Goal: Information Seeking & Learning: Compare options

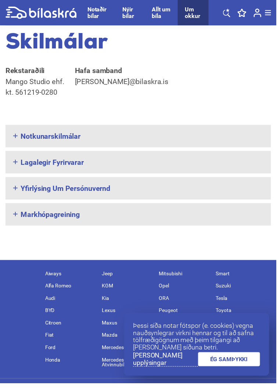
scroll to position [1118, 0]
click at [163, 372] on link "[PERSON_NAME] upplýsingar" at bounding box center [168, 364] width 66 height 15
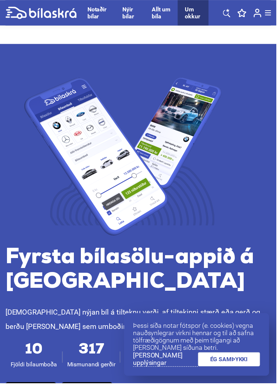
scroll to position [0, 0]
click at [164, 372] on link "[PERSON_NAME] upplýsingar" at bounding box center [168, 364] width 66 height 15
click at [233, 372] on link "ÉG SAMÞYKKI" at bounding box center [232, 364] width 63 height 14
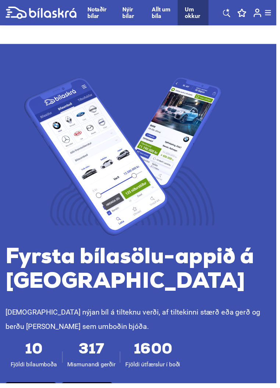
click at [94, 15] on div "Notaðir bílar" at bounding box center [99, 13] width 21 height 14
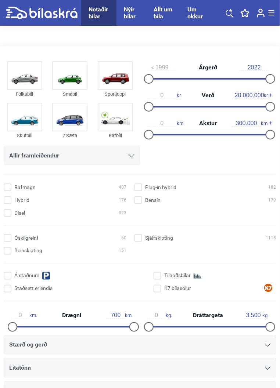
click at [25, 118] on img at bounding box center [25, 117] width 34 height 27
type input "19.700.000"
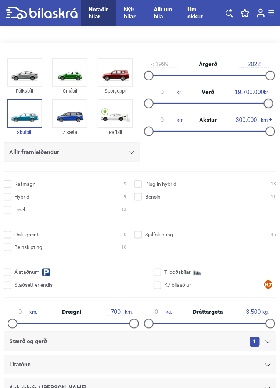
click at [267, 104] on div at bounding box center [207, 103] width 120 height 1
type input "0"
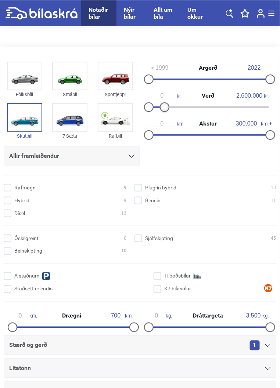
type input "2.500.000"
click at [136, 200] on input "Bensín 5" at bounding box center [207, 201] width 142 height 8
checkbox input "true"
click at [7, 202] on input "Hybrid 1" at bounding box center [66, 201] width 123 height 8
checkbox input "true"
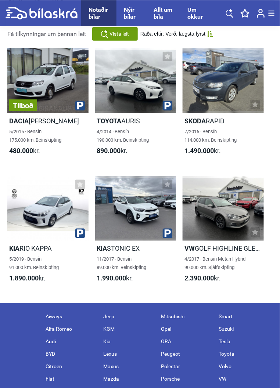
scroll to position [500, 0]
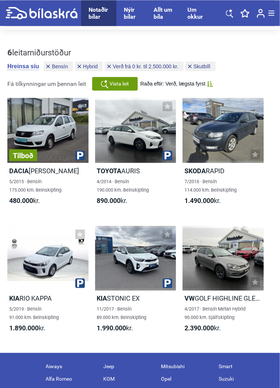
click at [138, 133] on div at bounding box center [135, 130] width 81 height 65
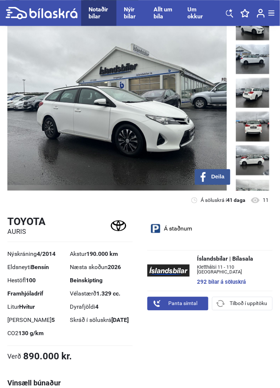
scroll to position [63, 0]
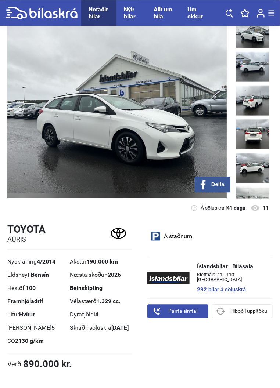
click at [141, 132] on img at bounding box center [116, 108] width 219 height 181
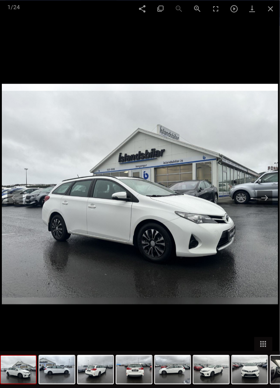
scroll to position [500, 0]
click at [270, 11] on span at bounding box center [271, 8] width 18 height 17
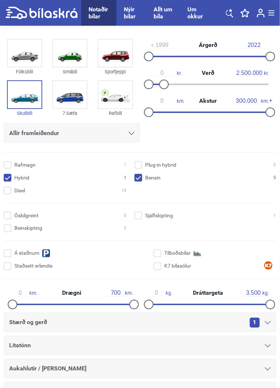
scroll to position [0, 0]
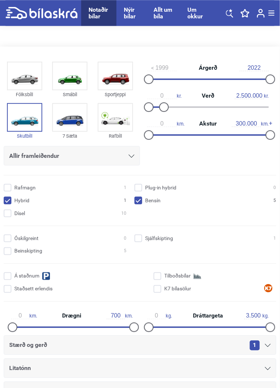
click at [115, 81] on img at bounding box center [115, 75] width 34 height 27
click at [22, 79] on img at bounding box center [25, 75] width 34 height 27
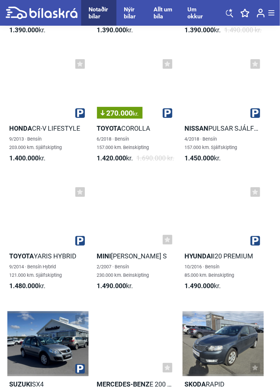
scroll to position [1771, 0]
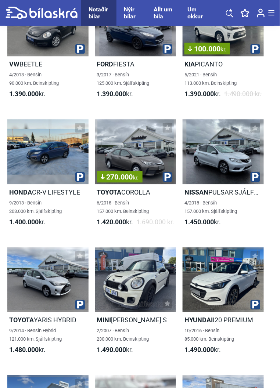
click at [269, 26] on link at bounding box center [260, 13] width 15 height 26
click at [40, 156] on div at bounding box center [47, 151] width 81 height 65
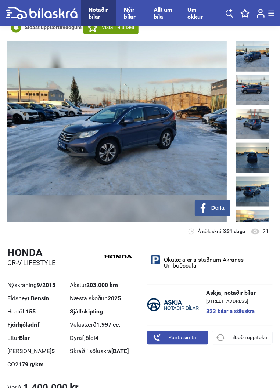
scroll to position [34, 0]
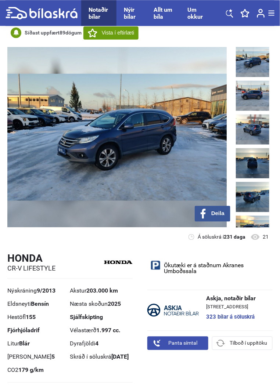
click at [189, 164] on img at bounding box center [116, 137] width 219 height 181
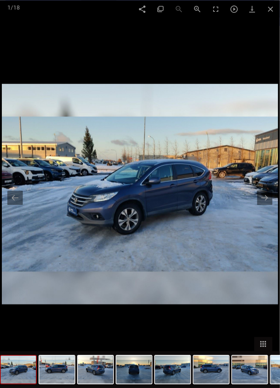
click at [273, 205] on button at bounding box center [264, 198] width 15 height 14
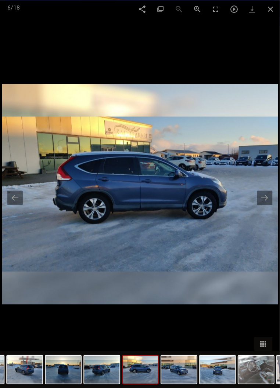
click at [280, 17] on span at bounding box center [271, 8] width 18 height 17
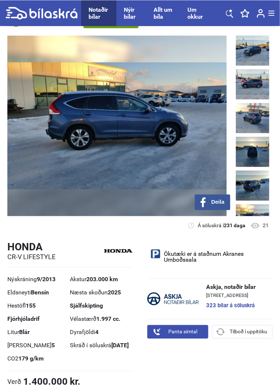
scroll to position [44, 0]
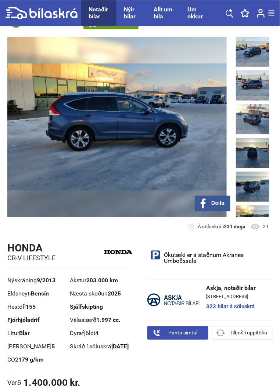
click at [257, 123] on img at bounding box center [252, 119] width 33 height 30
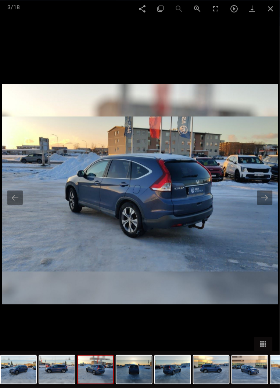
click at [263, 199] on button at bounding box center [264, 198] width 15 height 14
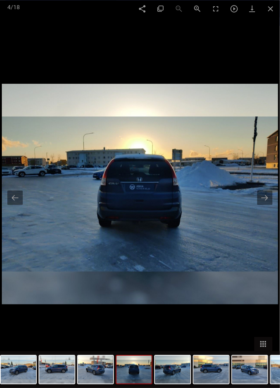
click at [273, 205] on button at bounding box center [264, 198] width 15 height 14
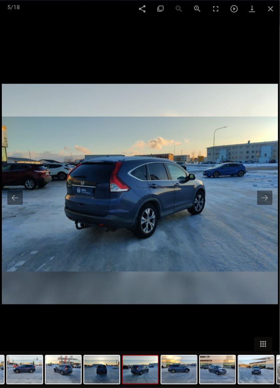
click at [273, 205] on button at bounding box center [264, 198] width 15 height 14
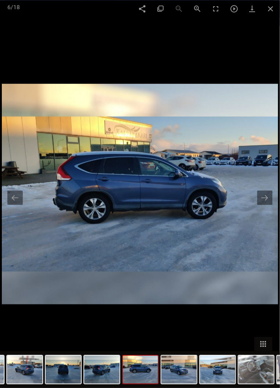
click at [262, 197] on button at bounding box center [264, 198] width 15 height 14
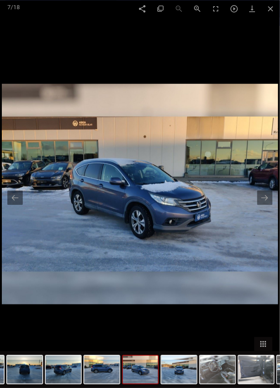
click at [262, 194] on button at bounding box center [264, 198] width 15 height 14
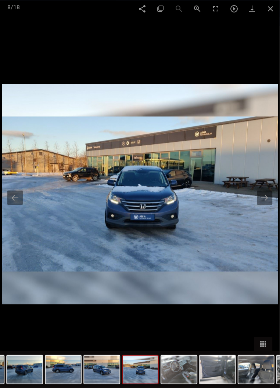
click at [268, 196] on button at bounding box center [264, 198] width 15 height 14
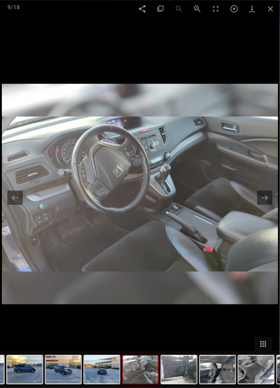
click at [261, 199] on button at bounding box center [264, 198] width 15 height 14
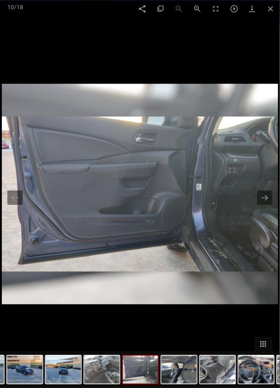
click at [273, 205] on button at bounding box center [264, 198] width 15 height 14
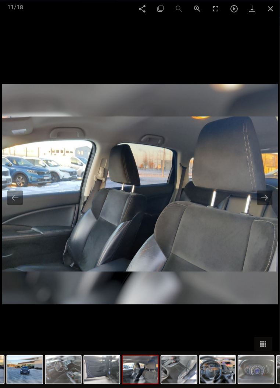
click at [262, 198] on button at bounding box center [264, 198] width 15 height 14
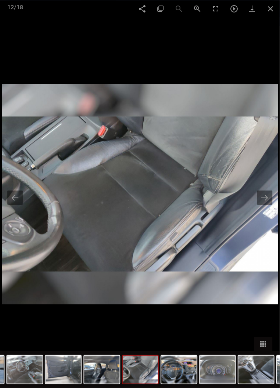
click at [262, 196] on button at bounding box center [264, 198] width 15 height 14
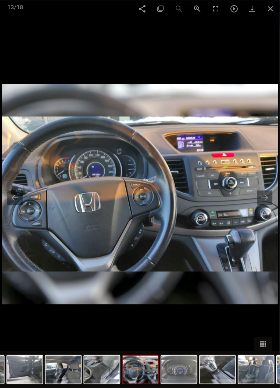
click at [273, 205] on button at bounding box center [264, 198] width 15 height 14
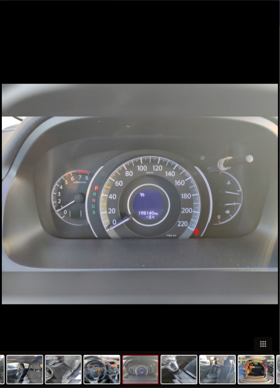
click at [280, 14] on span at bounding box center [271, 4] width 18 height 17
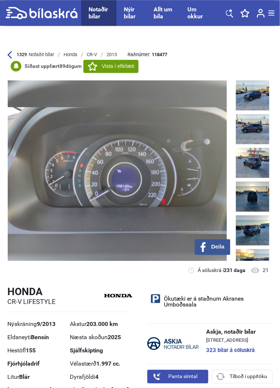
click at [11, 56] on icon at bounding box center [9, 55] width 5 height 8
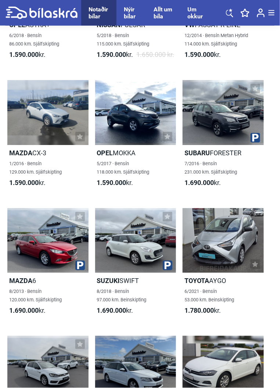
scroll to position [2337, 0]
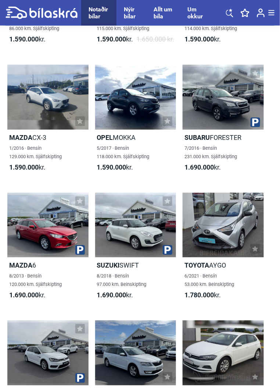
click at [40, 234] on div at bounding box center [47, 225] width 81 height 65
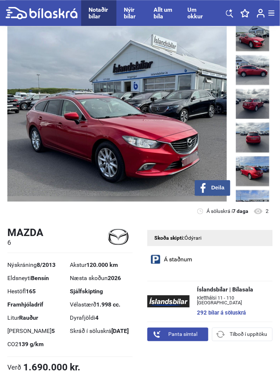
scroll to position [58, 0]
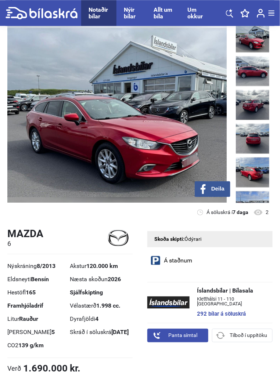
click at [169, 152] on img at bounding box center [116, 112] width 219 height 181
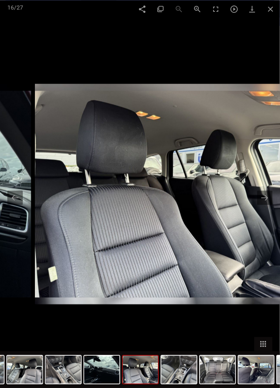
scroll to position [89, 0]
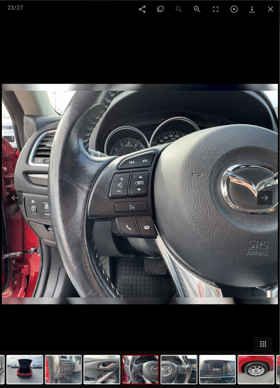
click at [273, 205] on button at bounding box center [264, 198] width 15 height 14
click at [257, 202] on img at bounding box center [140, 194] width 276 height 221
click at [269, 8] on span at bounding box center [271, 8] width 18 height 17
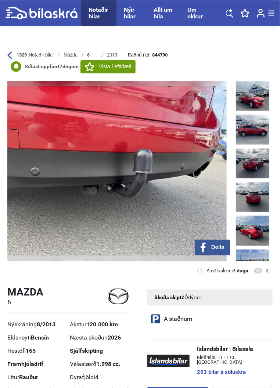
click at [27, 58] on b "1329" at bounding box center [22, 54] width 10 height 7
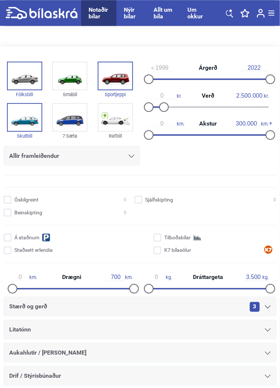
click at [17, 89] on img at bounding box center [25, 75] width 34 height 27
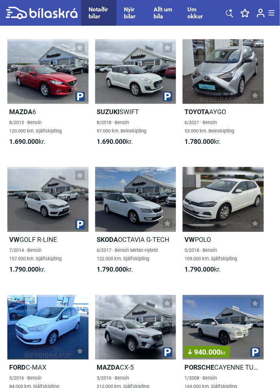
scroll to position [2529, 0]
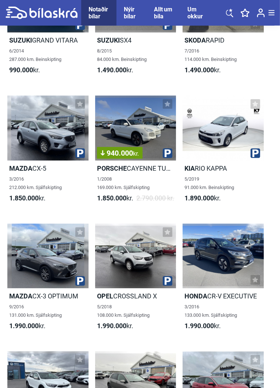
scroll to position [758, 0]
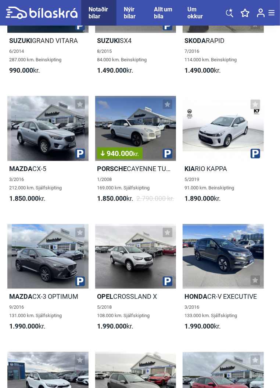
click at [46, 263] on div at bounding box center [47, 257] width 81 height 65
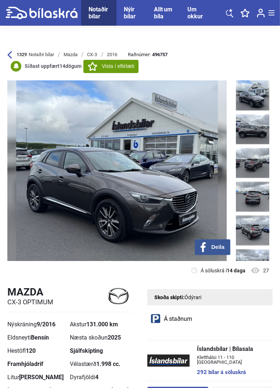
click at [157, 204] on img at bounding box center [116, 170] width 219 height 181
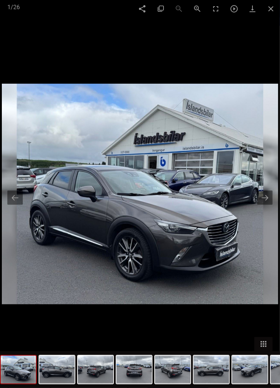
click at [263, 197] on button at bounding box center [264, 198] width 15 height 14
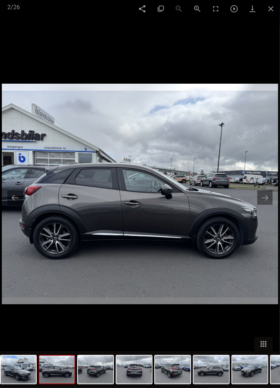
click at [273, 205] on button at bounding box center [264, 198] width 15 height 14
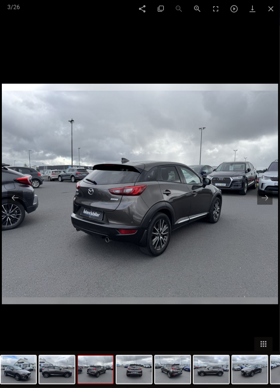
click at [273, 205] on button at bounding box center [264, 198] width 15 height 14
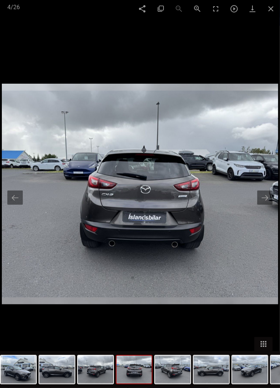
click at [264, 198] on button at bounding box center [264, 198] width 15 height 14
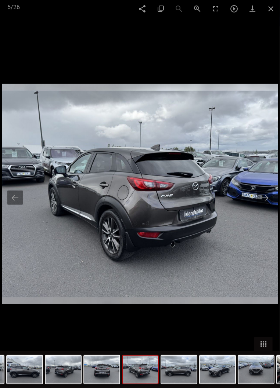
click at [273, 205] on button at bounding box center [264, 198] width 15 height 14
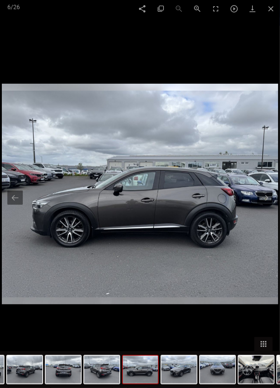
click at [273, 205] on button at bounding box center [264, 198] width 15 height 14
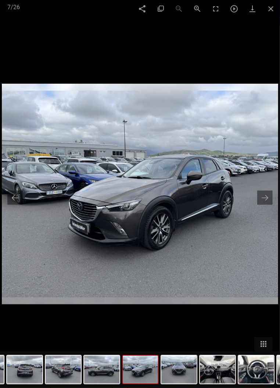
click at [273, 205] on button at bounding box center [264, 198] width 15 height 14
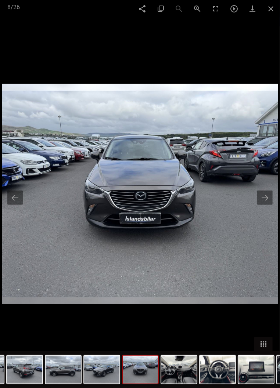
click at [273, 205] on button at bounding box center [264, 198] width 15 height 14
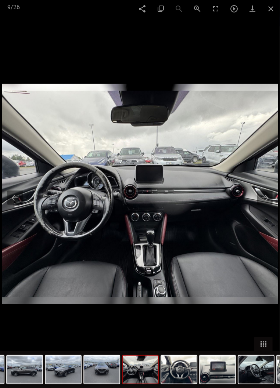
click at [261, 197] on button at bounding box center [264, 198] width 15 height 14
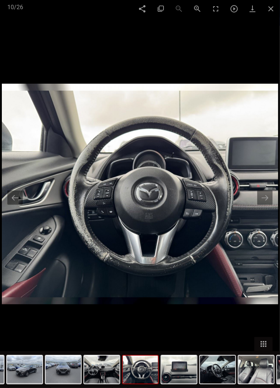
click at [262, 198] on button at bounding box center [264, 198] width 15 height 14
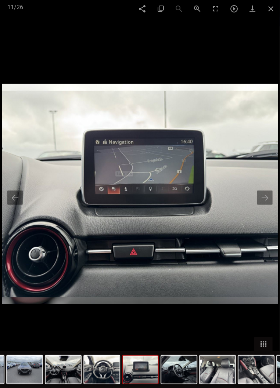
click at [273, 205] on button at bounding box center [264, 198] width 15 height 14
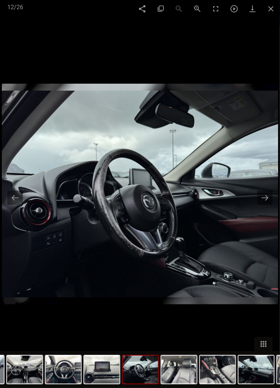
click at [273, 205] on button at bounding box center [264, 198] width 15 height 14
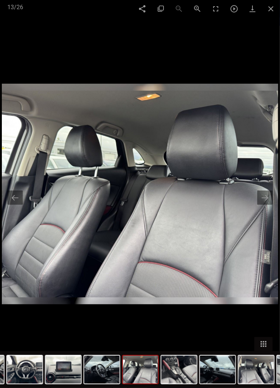
click at [273, 205] on button at bounding box center [264, 198] width 15 height 14
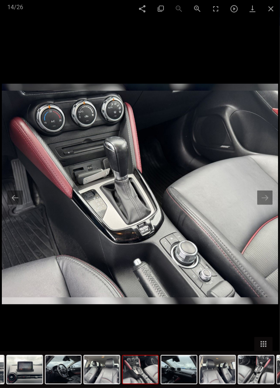
click at [273, 205] on button at bounding box center [264, 198] width 15 height 14
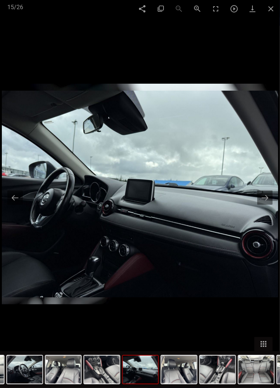
click at [273, 205] on button at bounding box center [264, 198] width 15 height 14
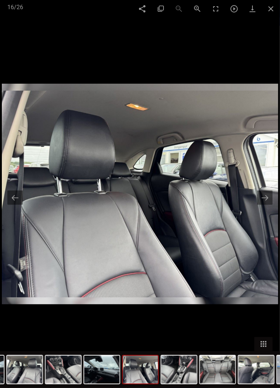
click at [273, 205] on button at bounding box center [264, 198] width 15 height 14
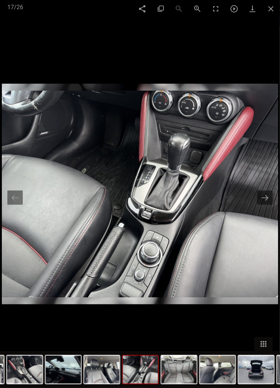
click at [266, 197] on button at bounding box center [264, 198] width 15 height 14
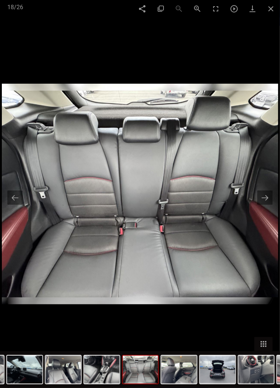
click at [262, 198] on button at bounding box center [264, 198] width 15 height 14
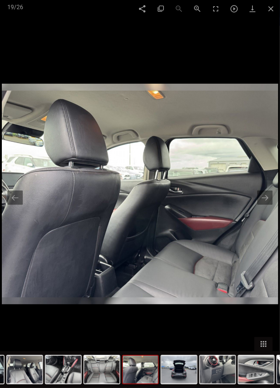
click at [262, 197] on button at bounding box center [264, 198] width 15 height 14
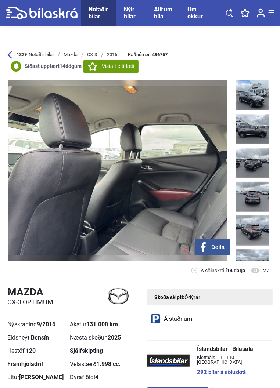
click at [184, 184] on img at bounding box center [117, 170] width 219 height 181
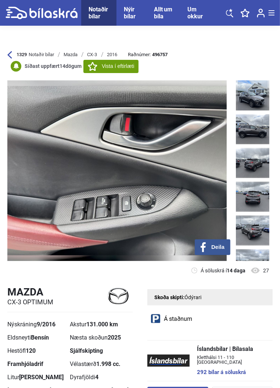
click at [259, 233] on img at bounding box center [252, 231] width 33 height 30
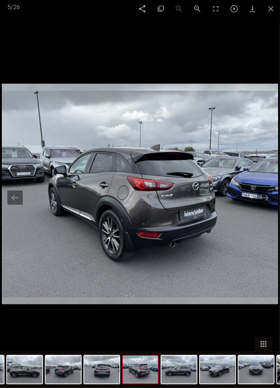
click at [263, 197] on button at bounding box center [264, 198] width 15 height 14
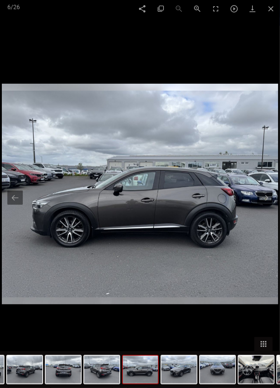
click at [266, 200] on button at bounding box center [264, 198] width 15 height 14
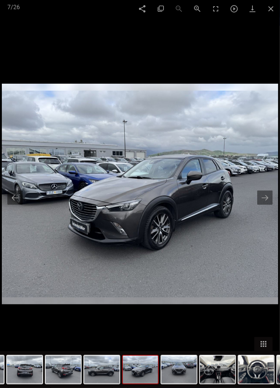
click at [262, 197] on button at bounding box center [264, 198] width 15 height 14
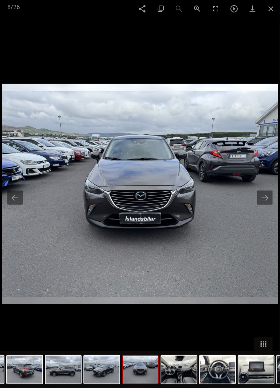
click at [262, 195] on button at bounding box center [264, 198] width 15 height 14
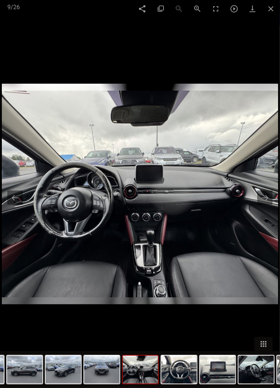
click at [263, 196] on button at bounding box center [264, 198] width 15 height 14
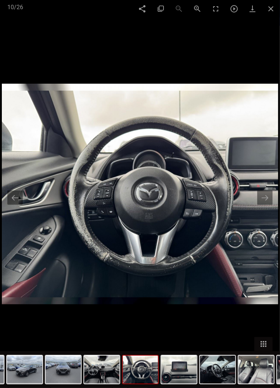
click at [262, 197] on button at bounding box center [264, 198] width 15 height 14
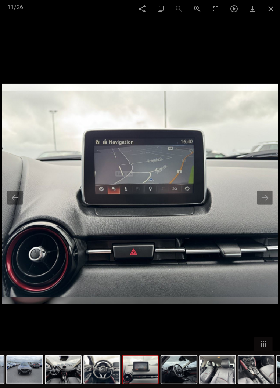
click at [263, 197] on button at bounding box center [264, 198] width 15 height 14
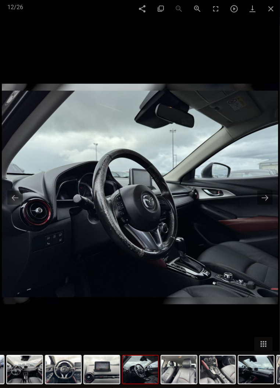
click at [273, 205] on button at bounding box center [264, 198] width 15 height 14
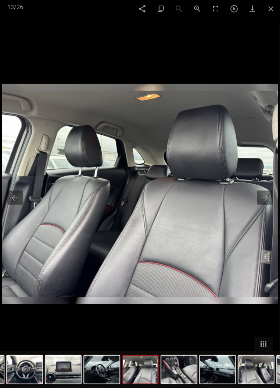
click at [273, 205] on button at bounding box center [264, 198] width 15 height 14
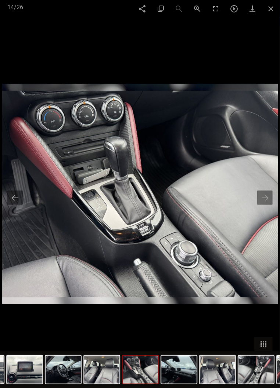
click at [273, 205] on button at bounding box center [264, 198] width 15 height 14
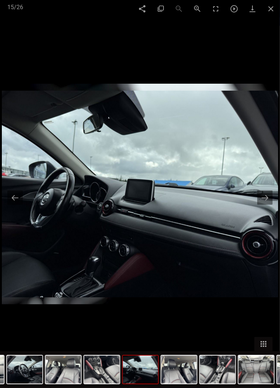
click at [263, 198] on button at bounding box center [264, 198] width 15 height 14
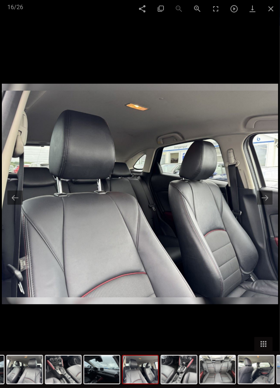
click at [273, 205] on button at bounding box center [264, 198] width 15 height 14
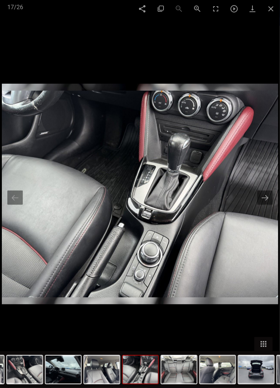
click at [273, 205] on button at bounding box center [264, 198] width 15 height 14
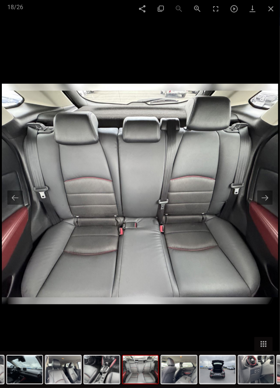
click at [273, 205] on button at bounding box center [264, 198] width 15 height 14
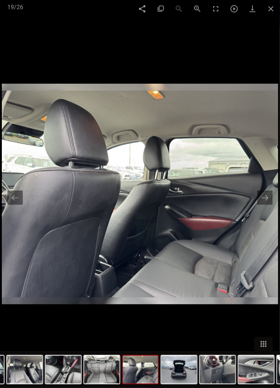
click at [273, 205] on button at bounding box center [264, 198] width 15 height 14
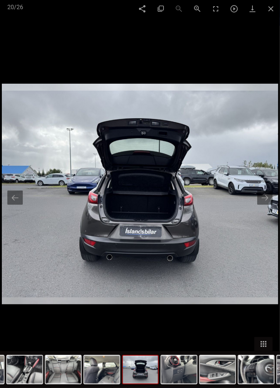
click at [262, 194] on button at bounding box center [264, 198] width 15 height 14
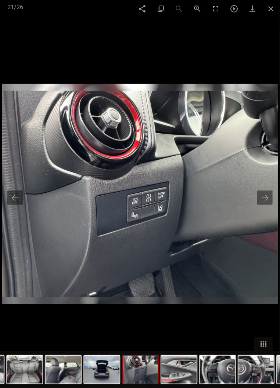
click at [273, 205] on button at bounding box center [264, 198] width 15 height 14
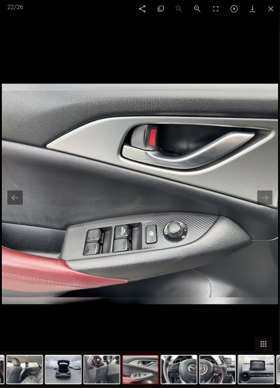
click at [273, 205] on button at bounding box center [264, 198] width 15 height 14
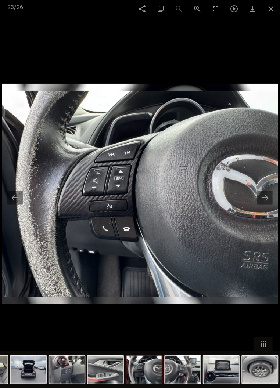
click at [263, 197] on button at bounding box center [264, 198] width 15 height 14
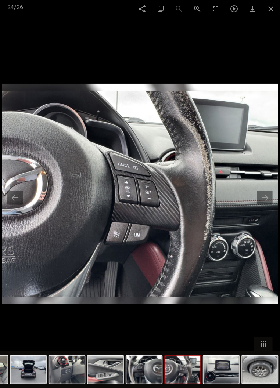
click at [261, 194] on button at bounding box center [264, 198] width 15 height 14
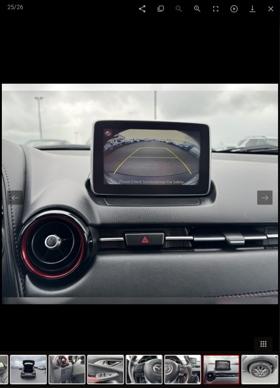
click at [273, 205] on button at bounding box center [264, 198] width 15 height 14
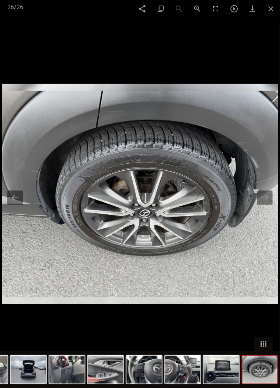
click at [273, 205] on button at bounding box center [264, 198] width 15 height 14
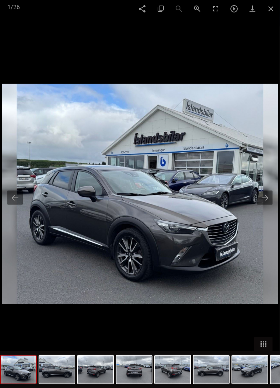
click at [274, 11] on span at bounding box center [271, 8] width 18 height 17
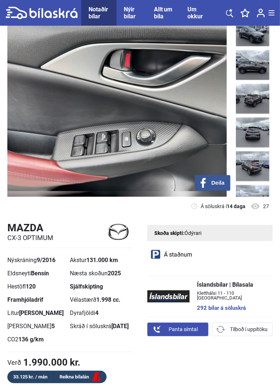
scroll to position [79, 0]
